Goal: Information Seeking & Learning: Find contact information

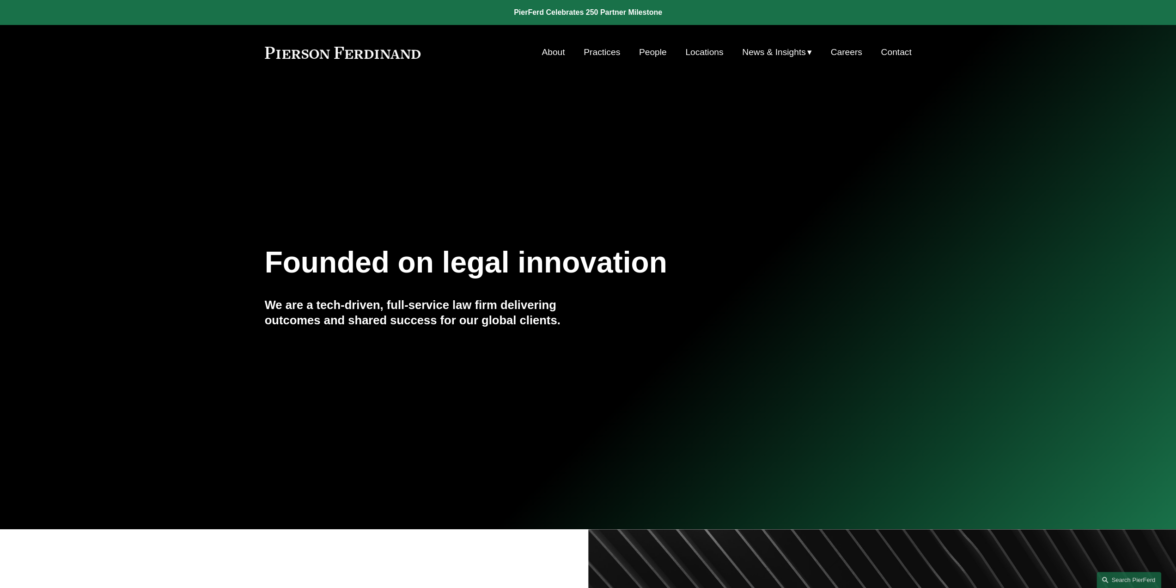
click at [695, 49] on link "Locations" at bounding box center [705, 52] width 38 height 18
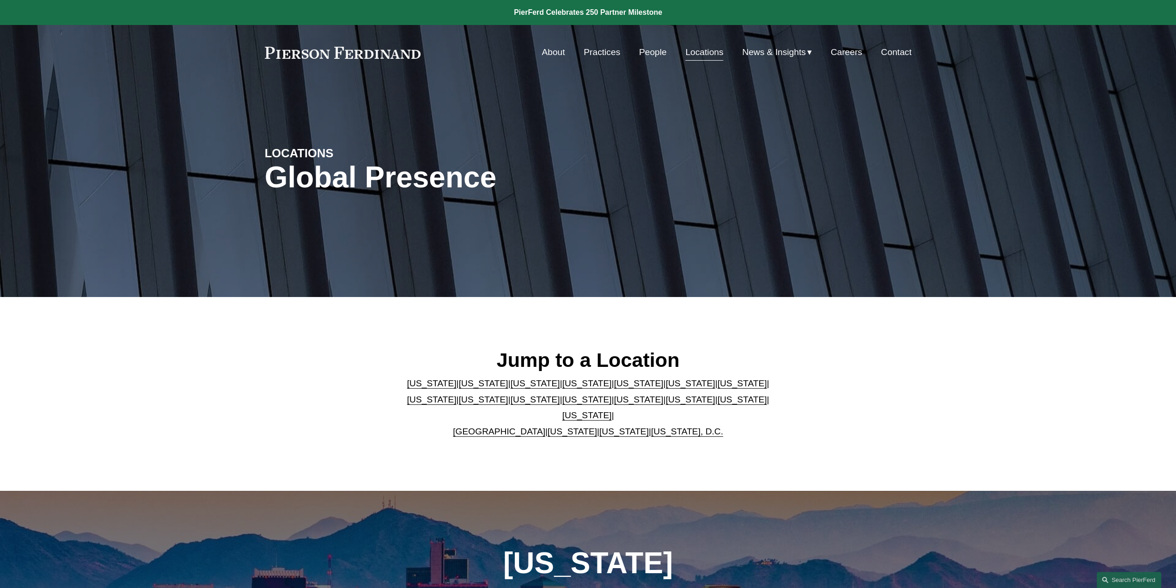
click at [666, 404] on link "[US_STATE]" at bounding box center [690, 399] width 49 height 10
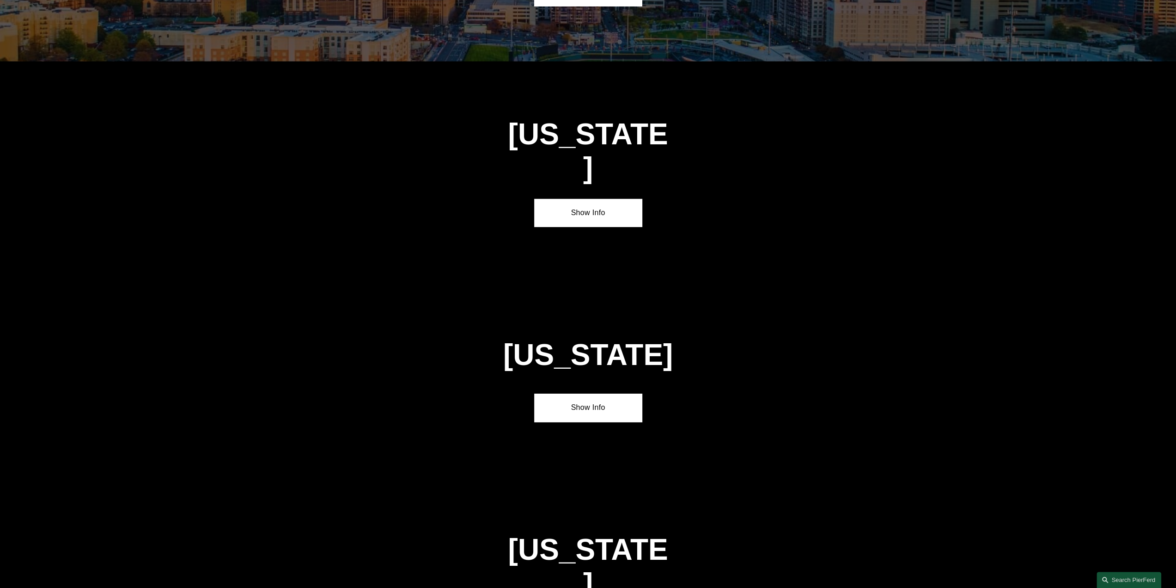
scroll to position [2828, 0]
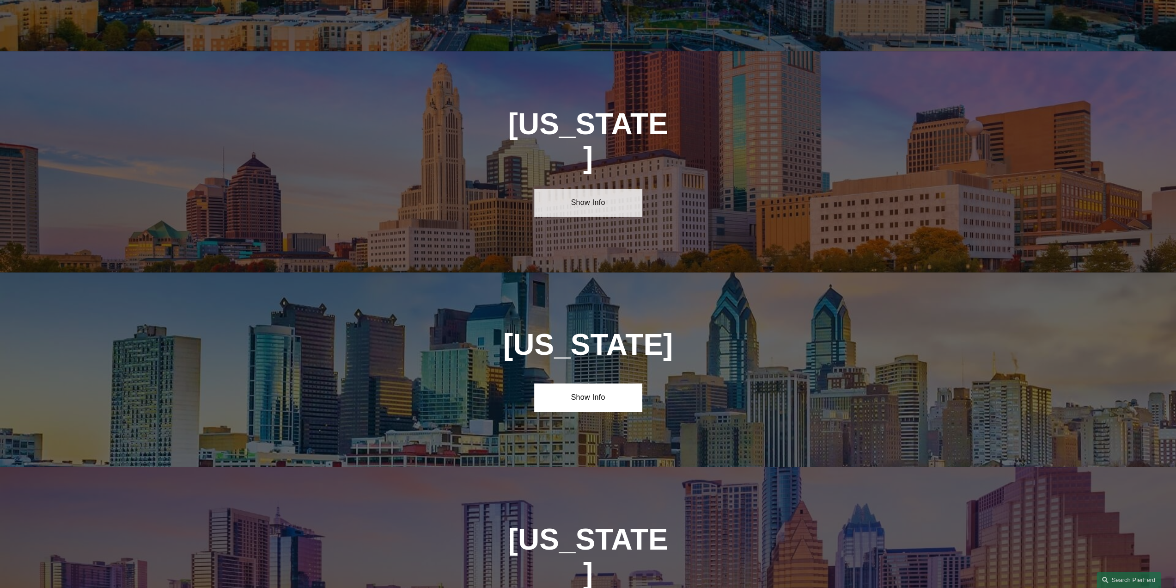
click at [585, 189] on link "Show Info" at bounding box center [588, 203] width 108 height 28
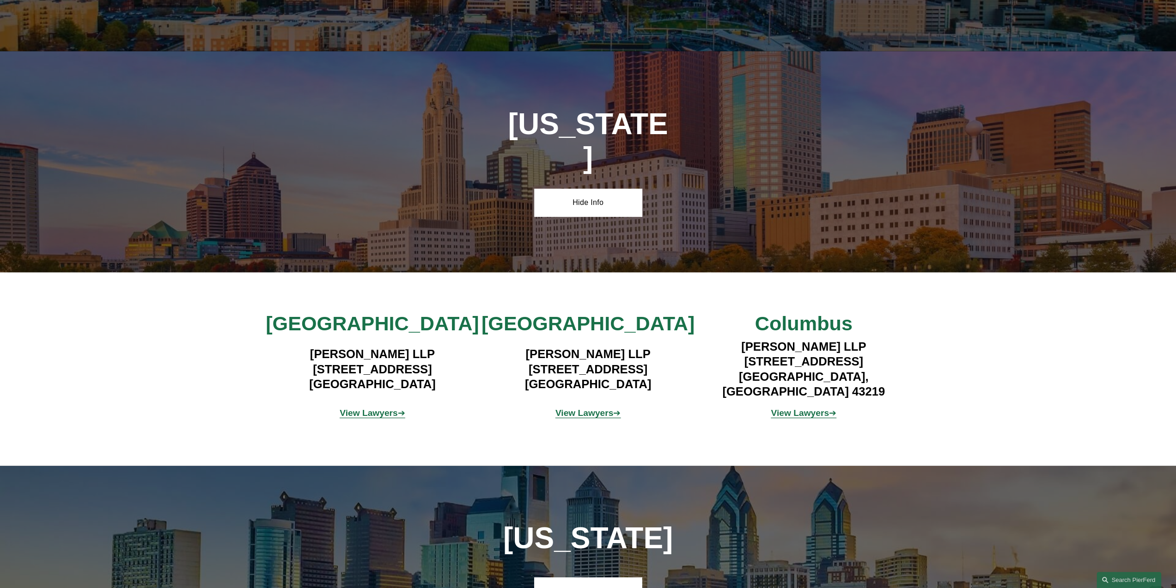
click at [796, 408] on strong "View Lawyers" at bounding box center [800, 413] width 58 height 10
click at [574, 408] on strong "View Lawyers" at bounding box center [585, 413] width 58 height 10
click at [353, 408] on strong "View Lawyers" at bounding box center [369, 413] width 58 height 10
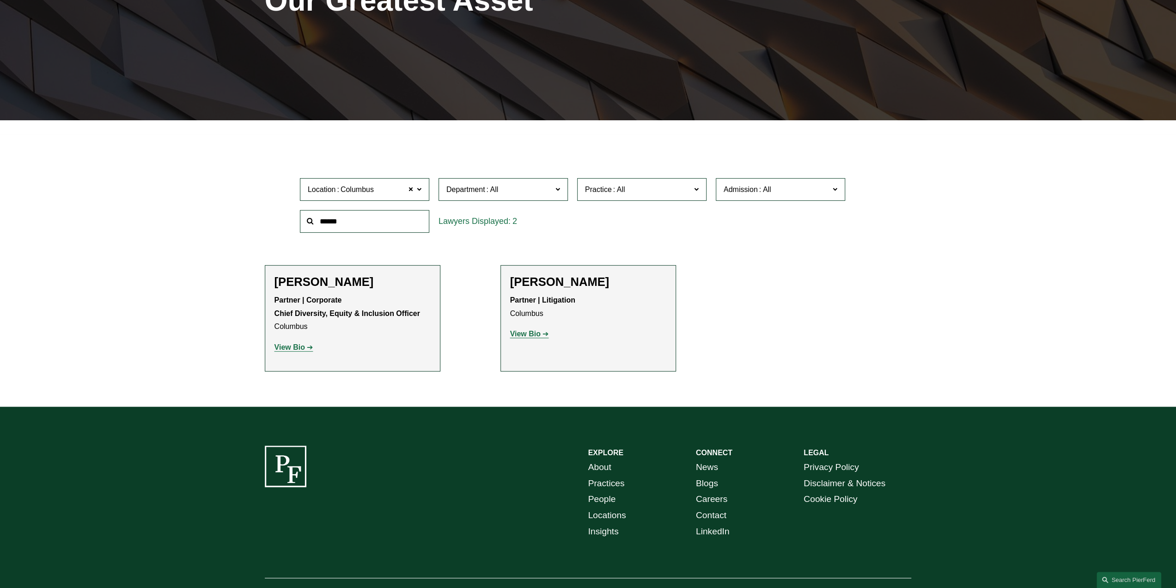
scroll to position [185, 0]
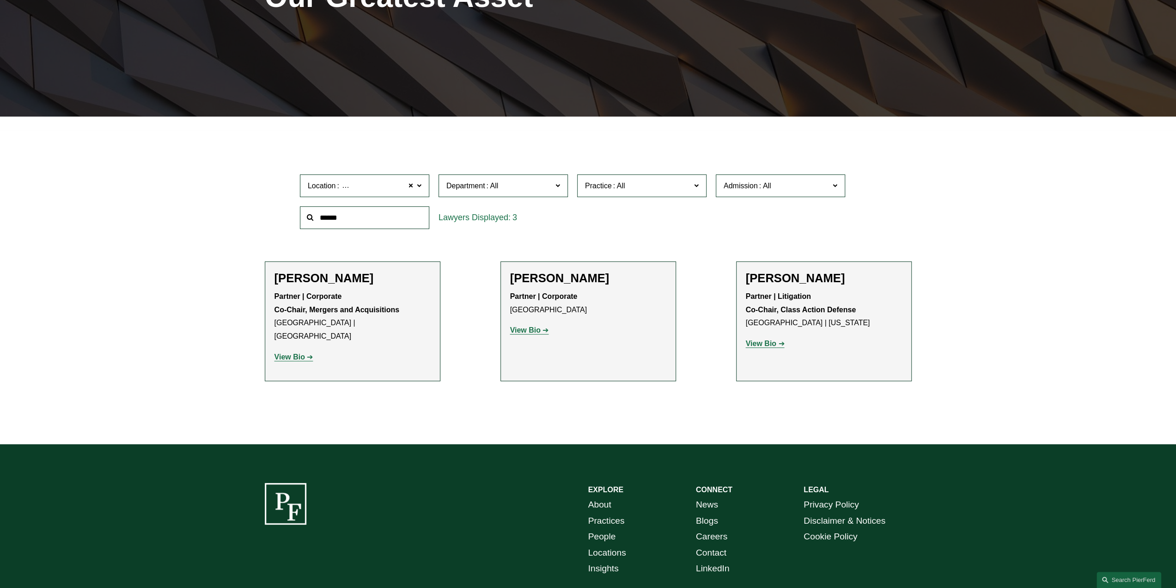
scroll to position [185, 0]
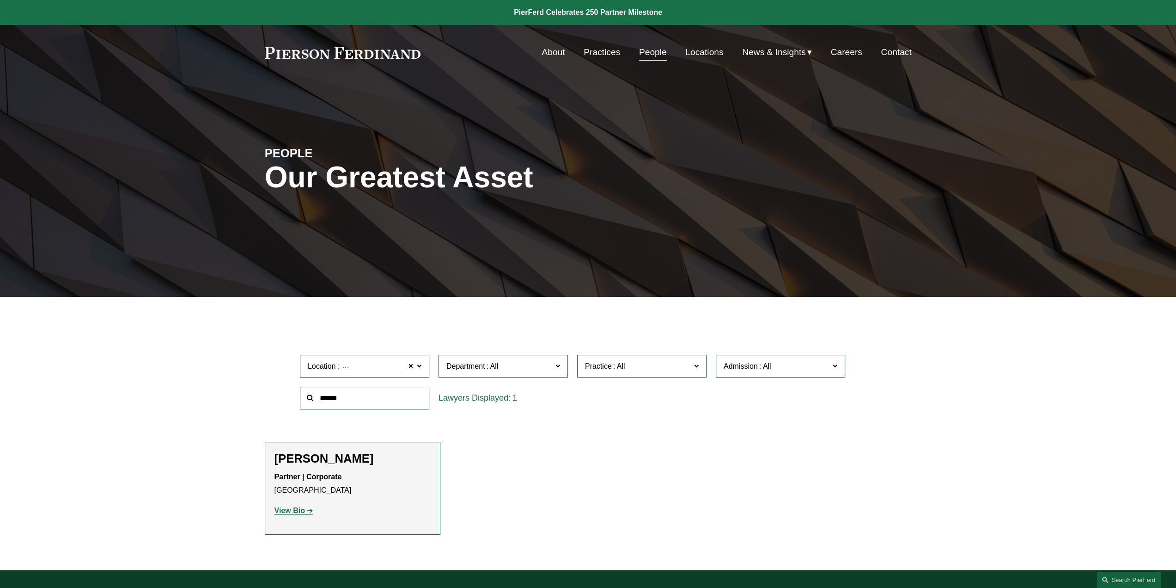
click at [701, 50] on link "Locations" at bounding box center [705, 52] width 38 height 18
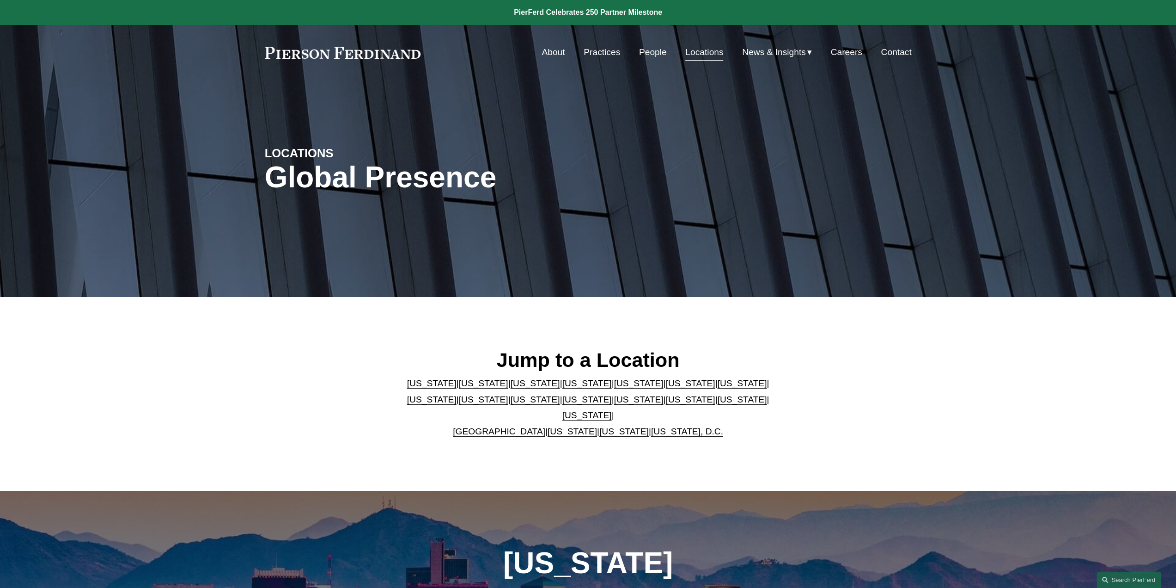
click at [666, 388] on link "[US_STATE]" at bounding box center [690, 383] width 49 height 10
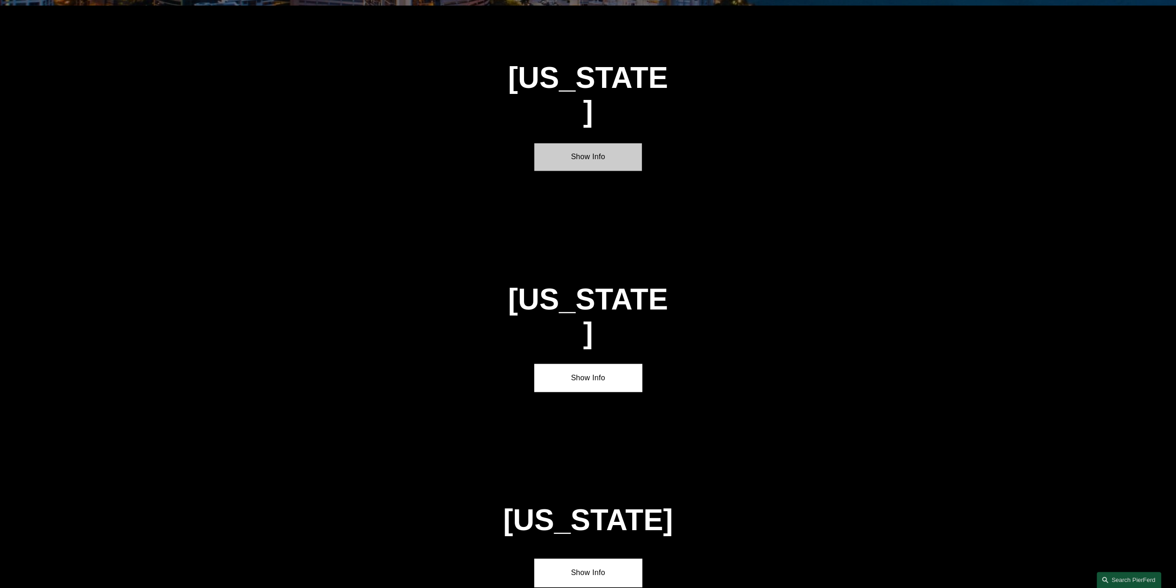
scroll to position [1464, 0]
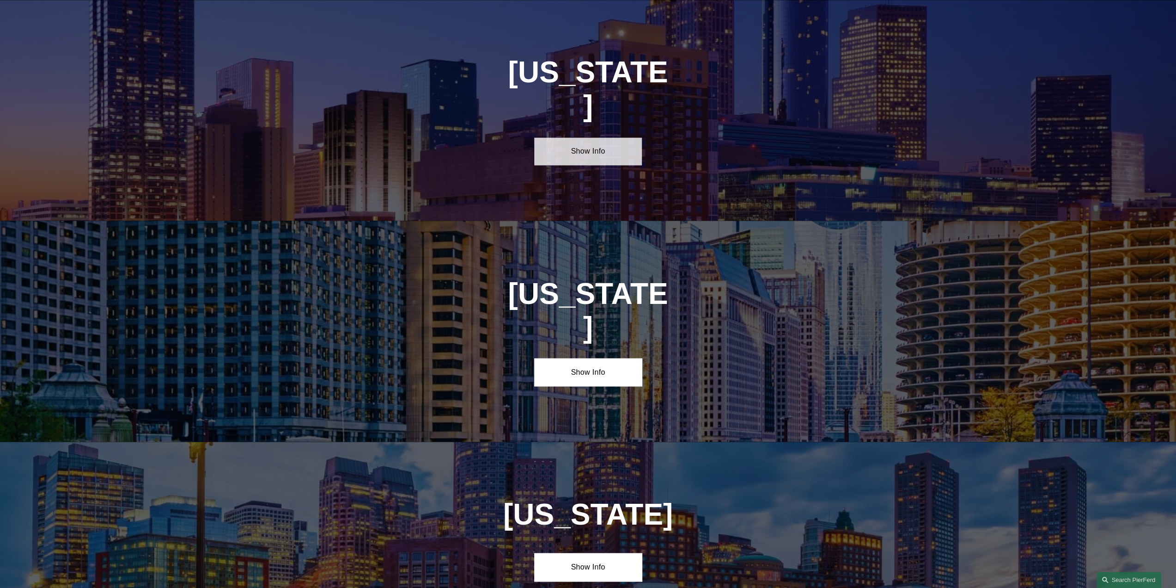
click at [596, 137] on link "Show Info" at bounding box center [588, 151] width 108 height 28
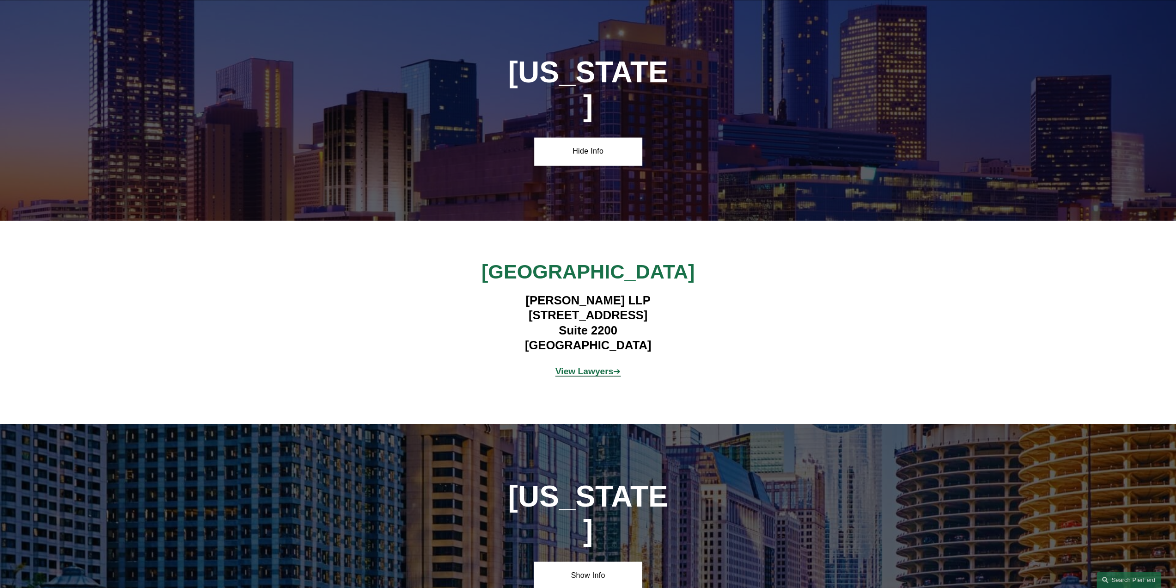
click at [590, 366] on strong "View Lawyers" at bounding box center [585, 371] width 58 height 10
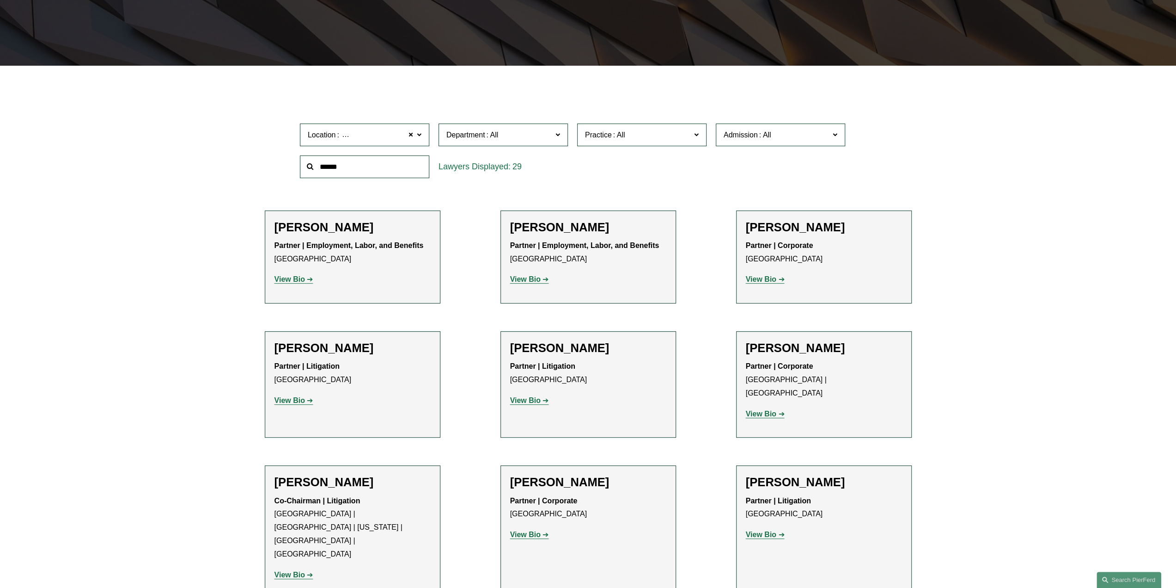
scroll to position [601, 0]
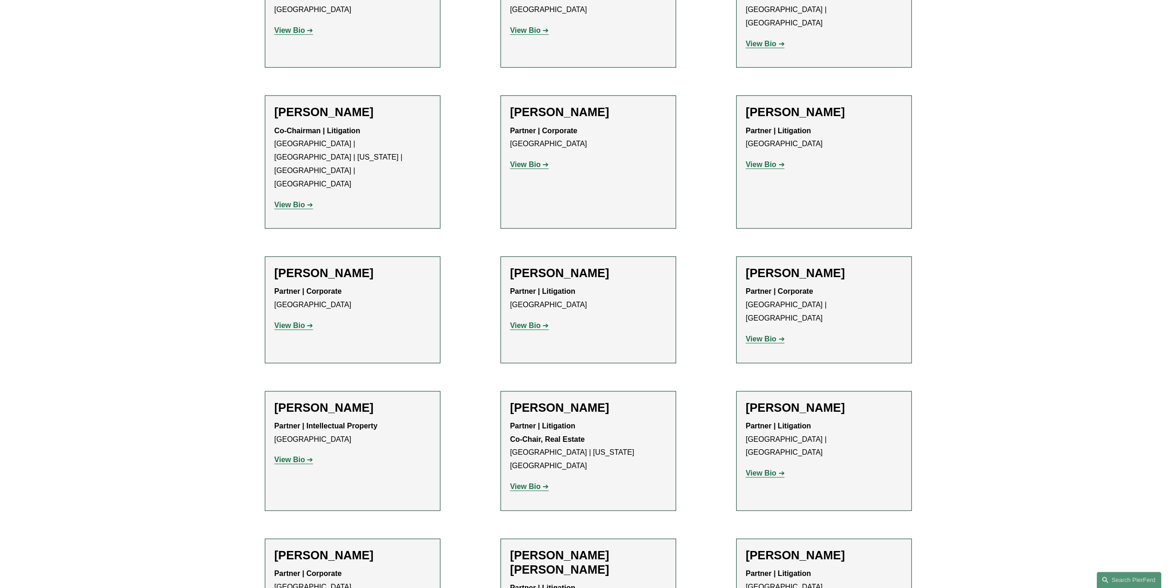
click at [764, 469] on strong "View Bio" at bounding box center [761, 473] width 31 height 8
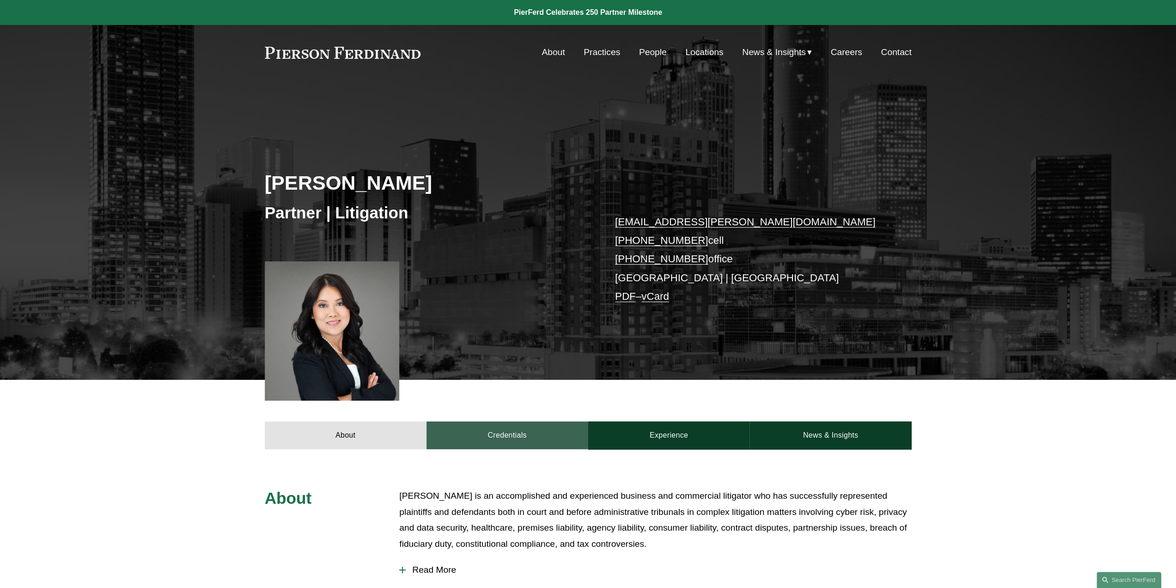
click at [564, 429] on link "Credentials" at bounding box center [508, 435] width 162 height 28
